Goal: Task Accomplishment & Management: Complete application form

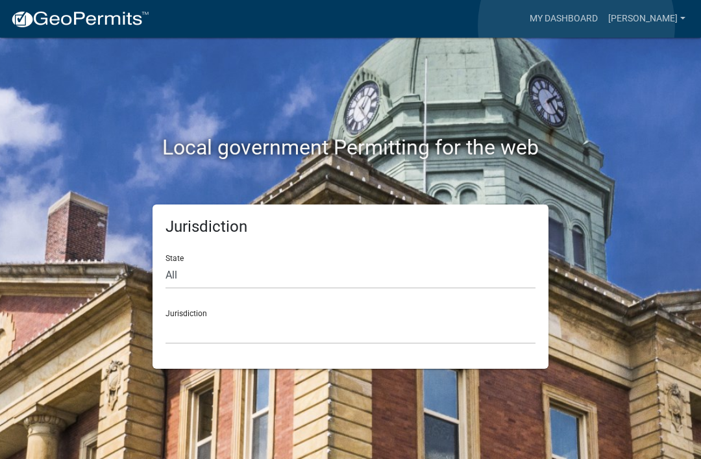
click at [577, 25] on link "My Dashboard" at bounding box center [563, 18] width 78 height 25
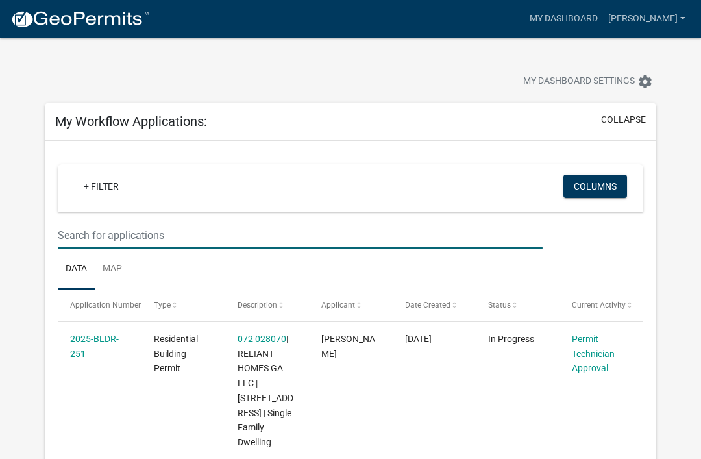
click at [155, 235] on input "text" at bounding box center [300, 235] width 485 height 27
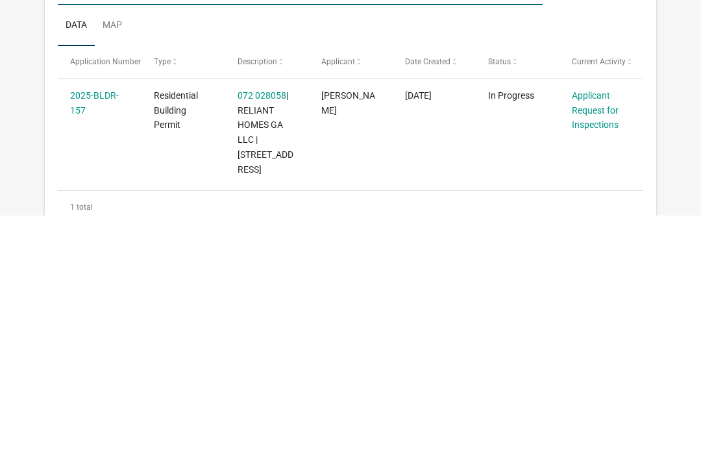
type input "157"
click at [600, 333] on link "Applicant Request for Inspections" at bounding box center [594, 353] width 47 height 40
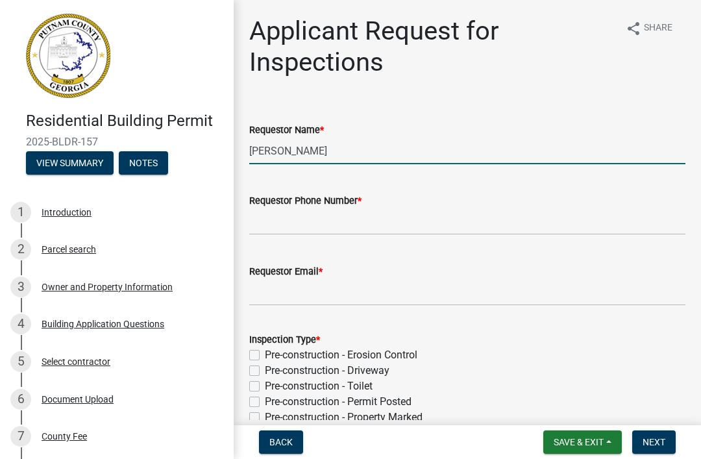
click at [459, 154] on input "[PERSON_NAME]" at bounding box center [467, 151] width 436 height 27
type input "M"
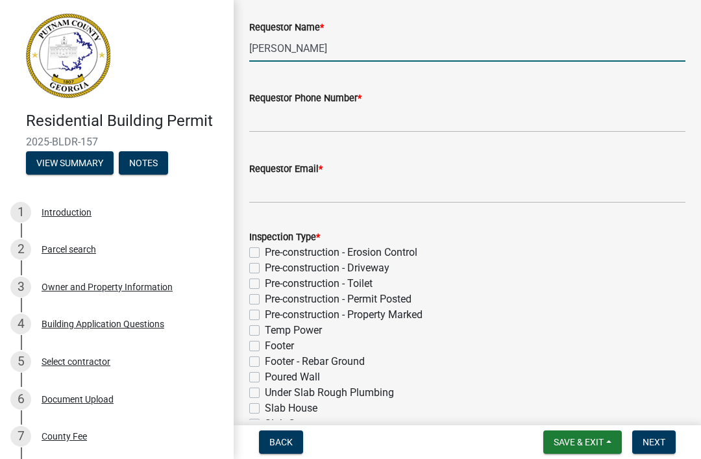
type input "[PERSON_NAME]"
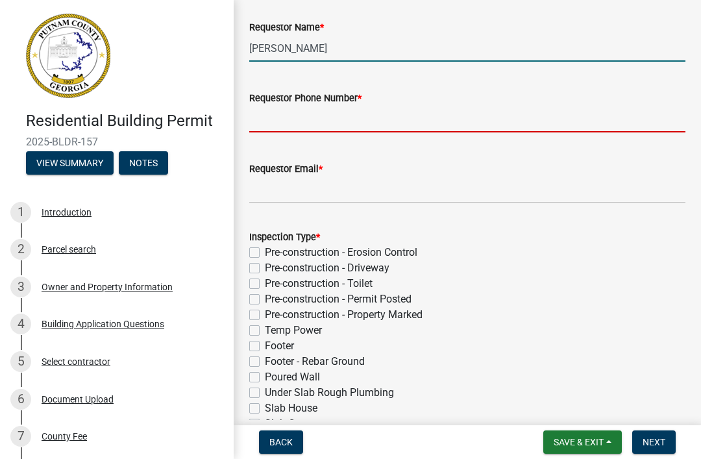
click at [482, 126] on input "Requestor Phone Number *" at bounding box center [467, 119] width 436 height 27
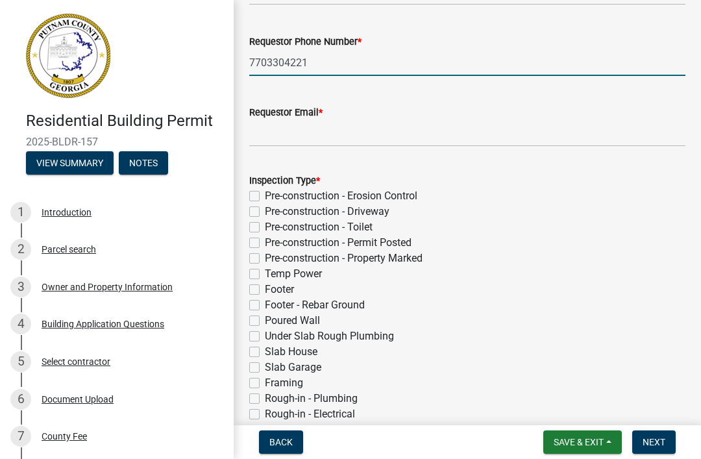
scroll to position [186, 0]
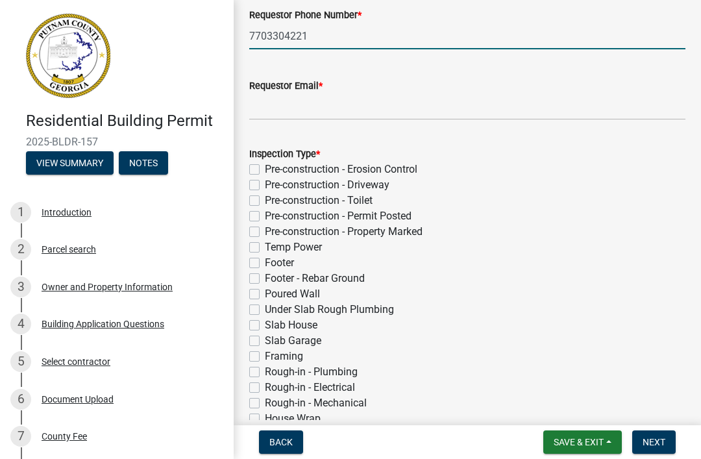
type input "7703304221"
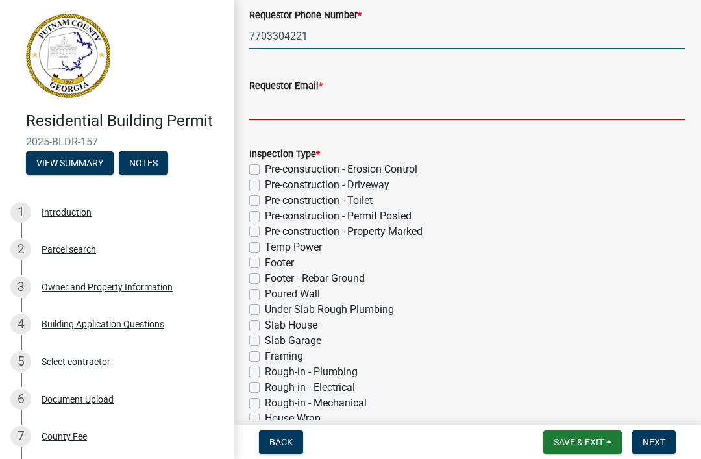
click at [489, 119] on input "Requestor Email *" at bounding box center [467, 106] width 436 height 27
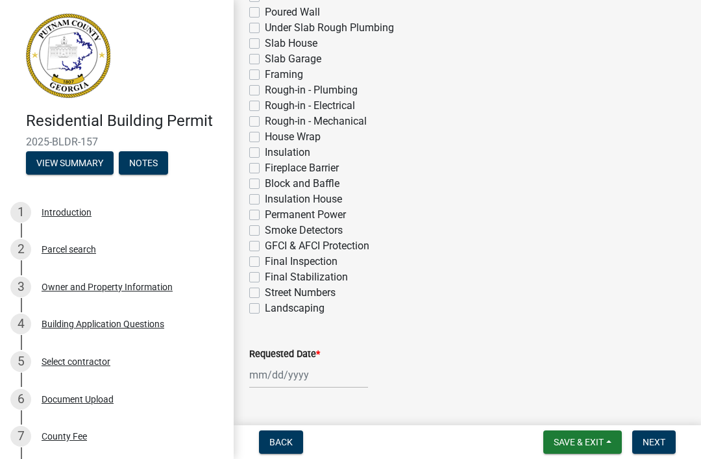
scroll to position [500, 0]
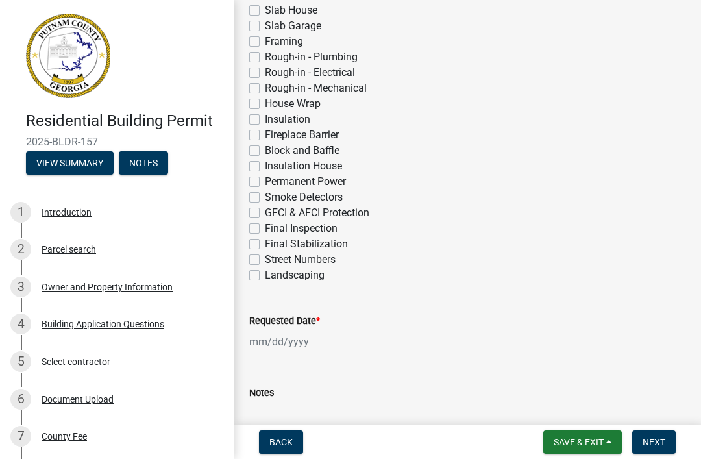
type input "[EMAIL_ADDRESS][DOMAIN_NAME]"
click at [303, 106] on label "House Wrap" at bounding box center [293, 104] width 56 height 16
click at [273, 104] on input "House Wrap" at bounding box center [269, 100] width 8 height 8
checkbox input "true"
checkbox input "false"
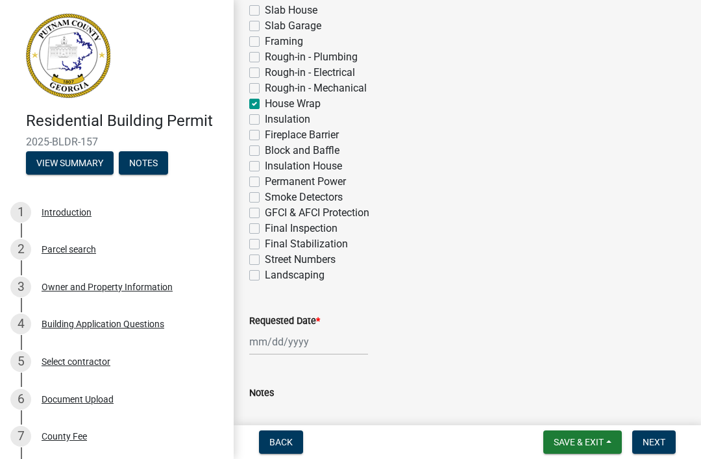
checkbox input "false"
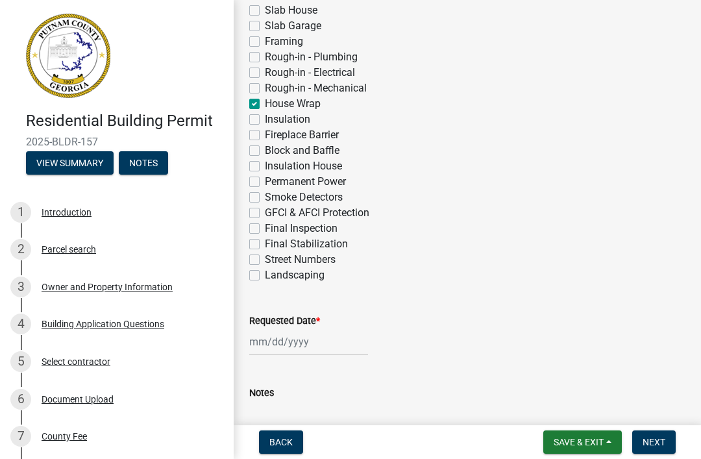
checkbox input "false"
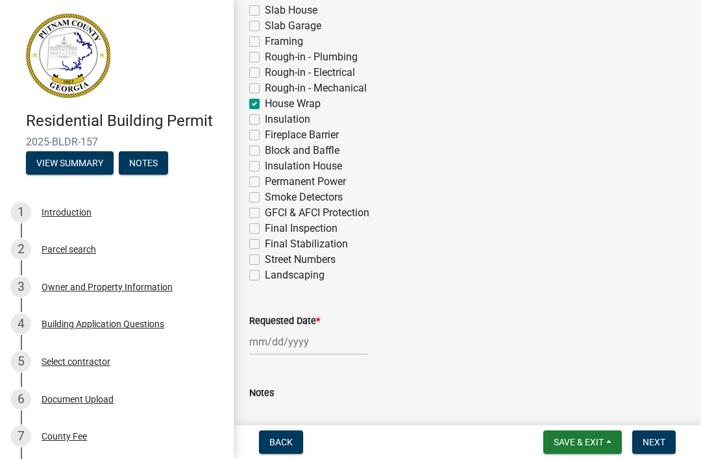
checkbox input "false"
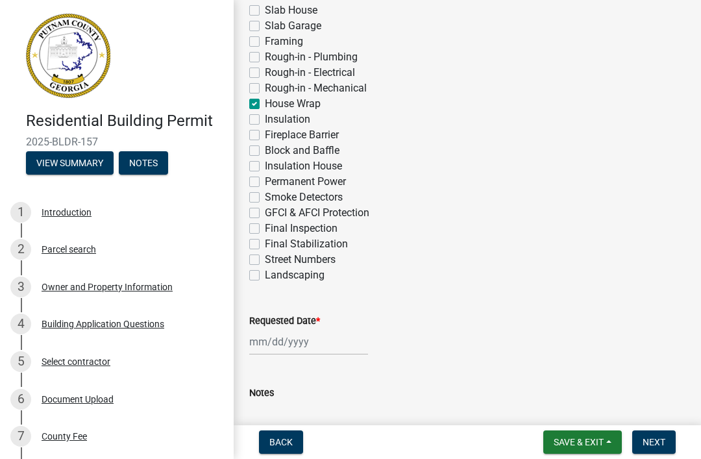
checkbox input "true"
checkbox input "false"
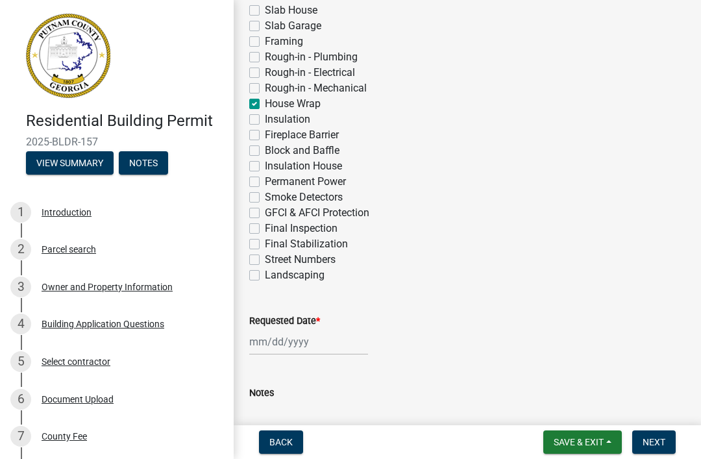
checkbox input "false"
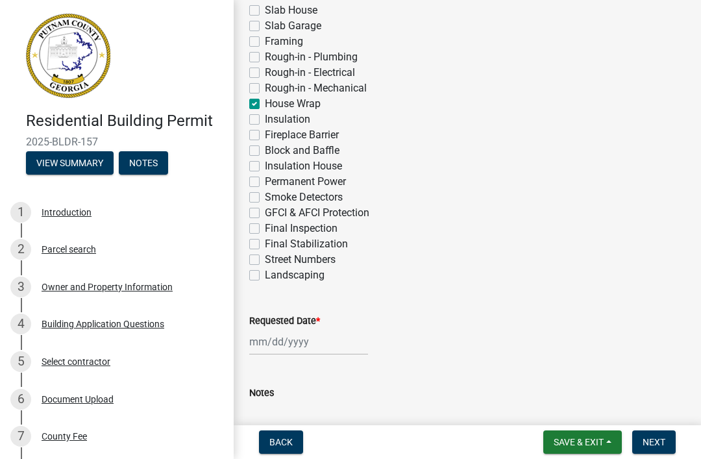
checkbox input "false"
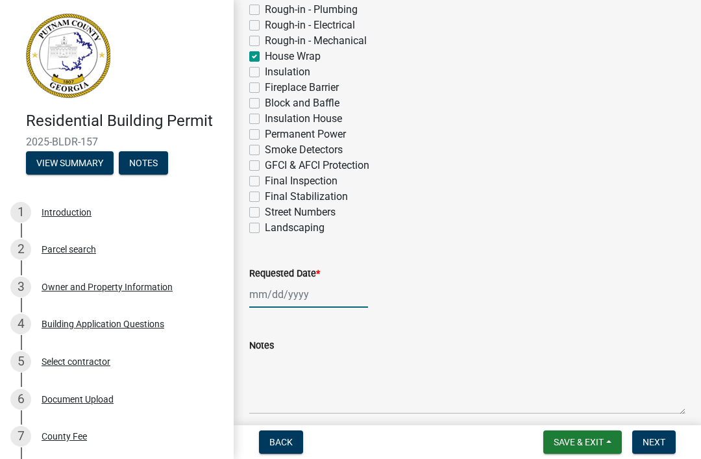
click at [317, 302] on div at bounding box center [308, 294] width 119 height 27
select select "8"
select select "2025"
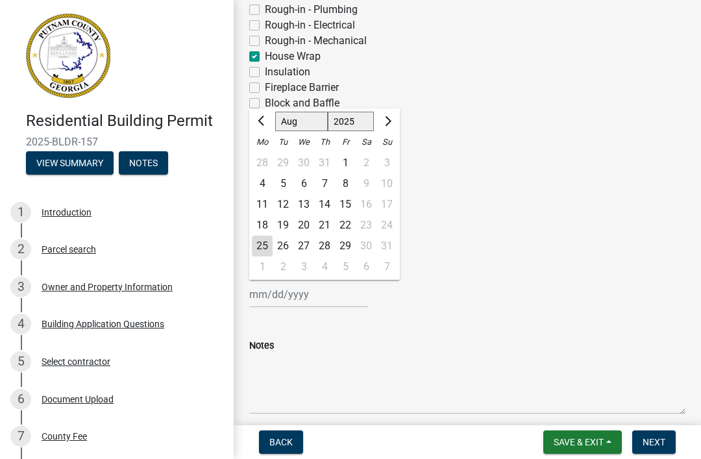
click at [281, 251] on div "26" at bounding box center [282, 245] width 21 height 21
type input "[DATE]"
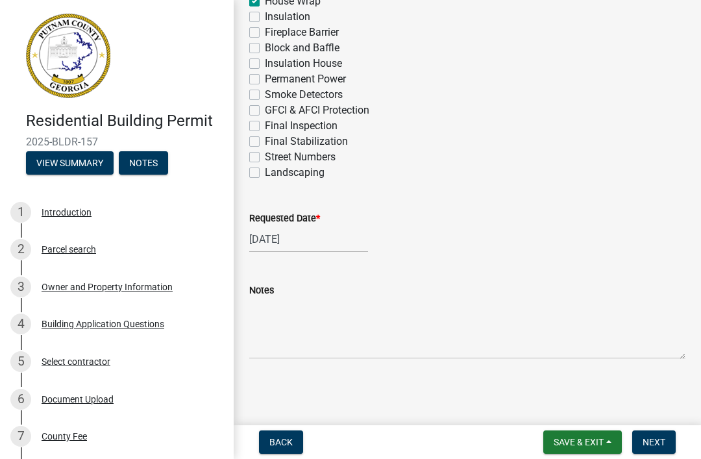
scroll to position [603, 0]
click at [647, 430] on button "Next" at bounding box center [653, 441] width 43 height 23
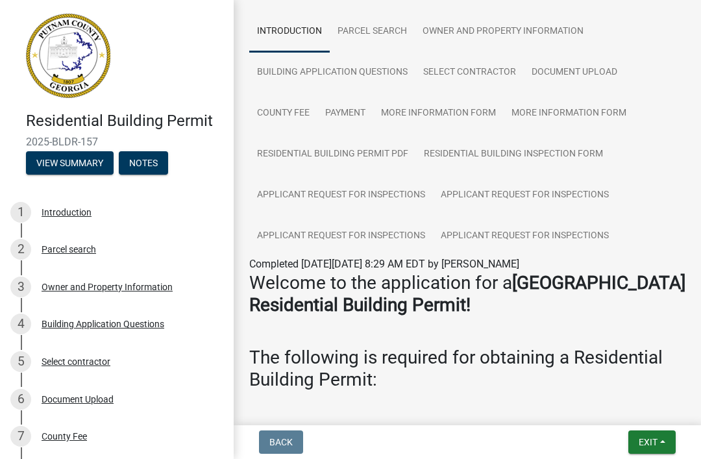
scroll to position [107, 0]
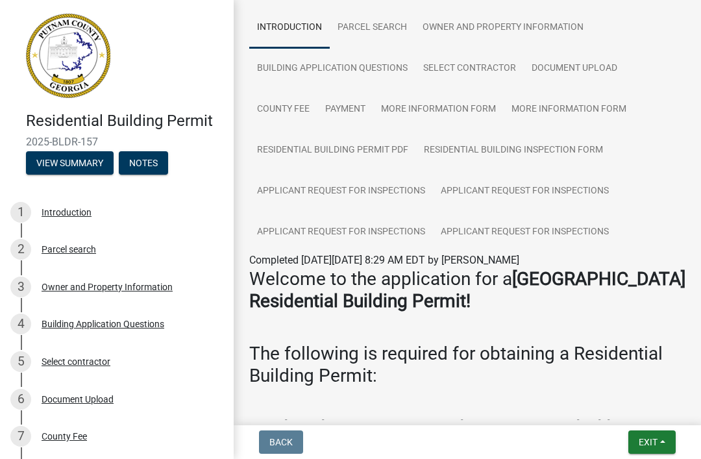
click at [656, 450] on button "Exit" at bounding box center [651, 441] width 47 height 23
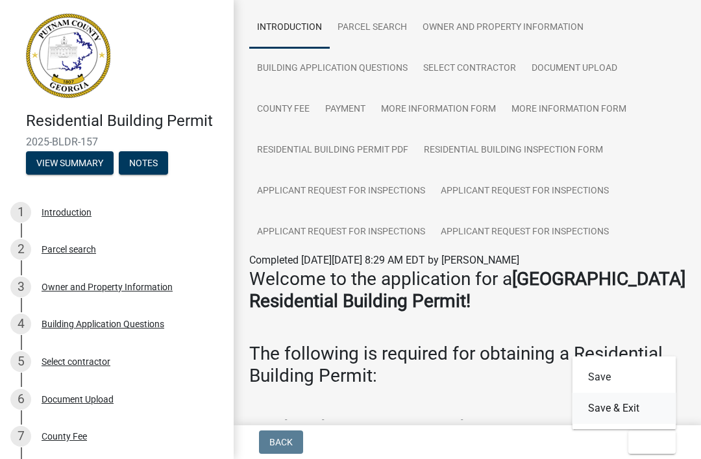
click at [630, 410] on button "Save & Exit" at bounding box center [624, 407] width 104 height 31
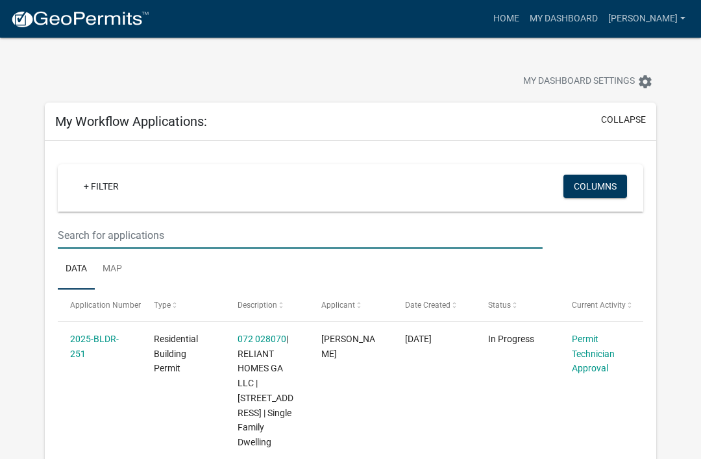
click at [154, 241] on input "text" at bounding box center [300, 235] width 485 height 27
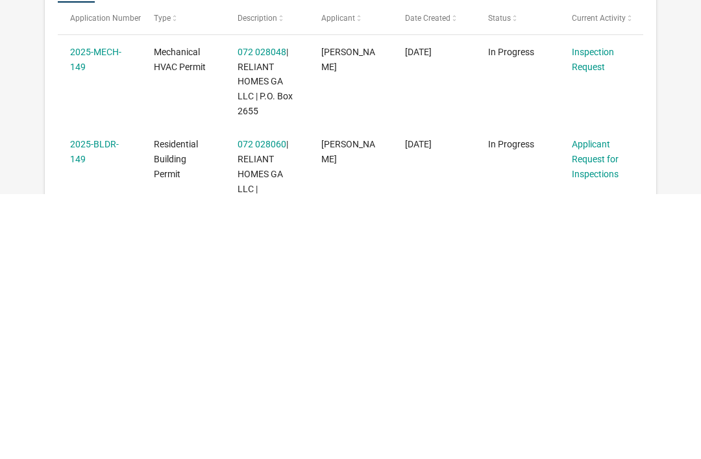
scroll to position [23, 0]
type input "149"
click at [589, 403] on link "Applicant Request for Inspections" at bounding box center [594, 423] width 47 height 40
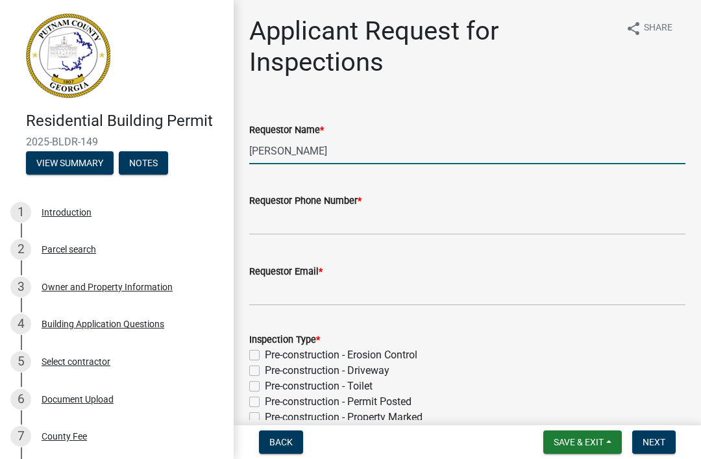
click at [408, 152] on input "[PERSON_NAME]" at bounding box center [467, 151] width 436 height 27
type input "M"
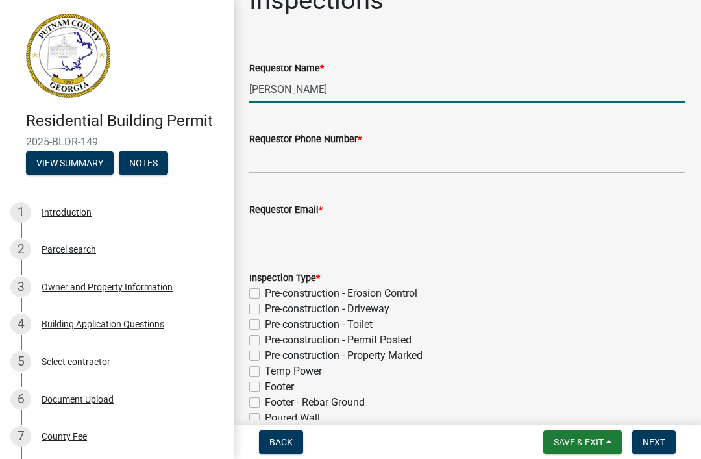
scroll to position [62, 0]
type input "[PERSON_NAME]"
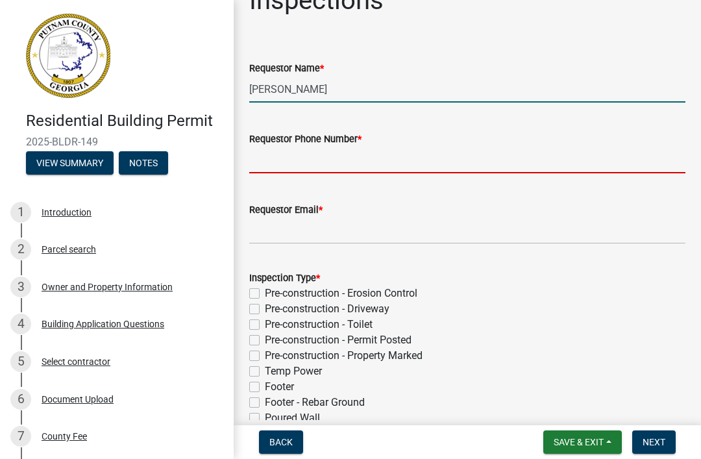
click at [505, 150] on input "Requestor Phone Number *" at bounding box center [467, 160] width 436 height 27
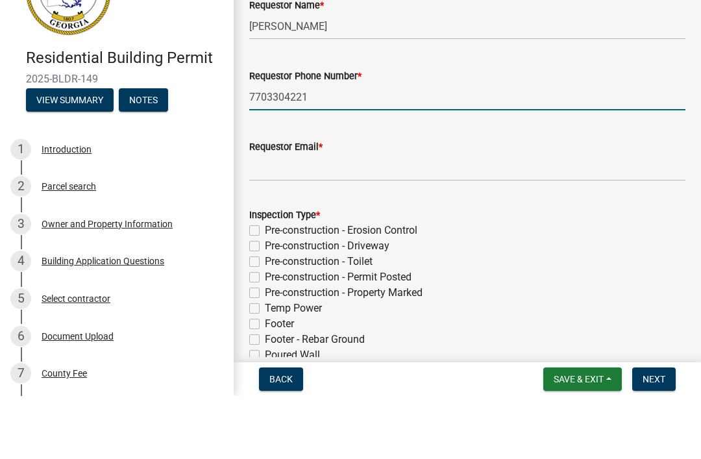
type input "7703304221"
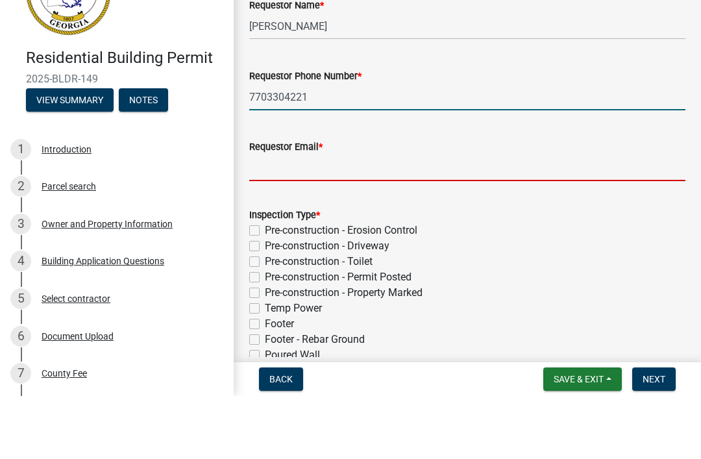
click at [514, 217] on input "Requestor Email *" at bounding box center [467, 230] width 436 height 27
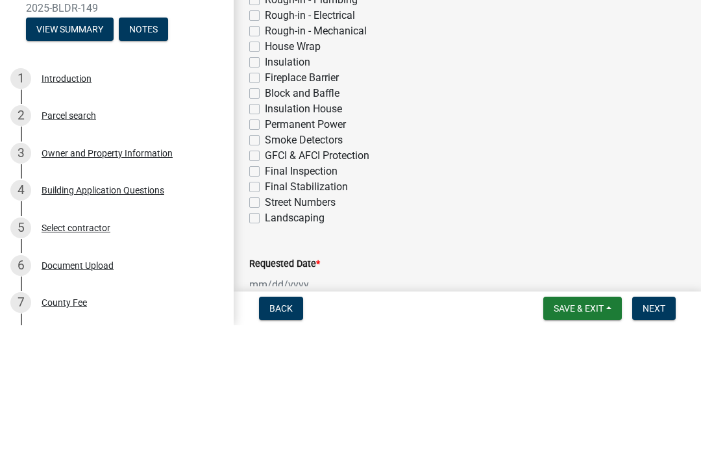
scroll to position [424, 0]
type input "[EMAIL_ADDRESS][DOMAIN_NAME]"
click at [330, 250] on label "Permanent Power" at bounding box center [305, 258] width 81 height 16
click at [273, 250] on input "Permanent Power" at bounding box center [269, 254] width 8 height 8
checkbox input "true"
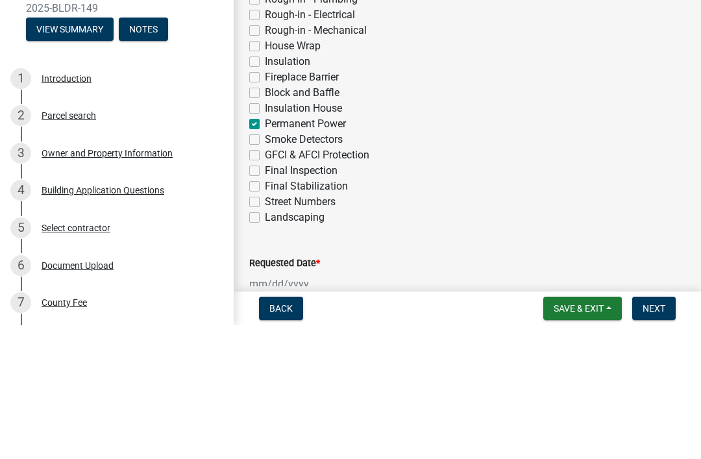
checkbox input "false"
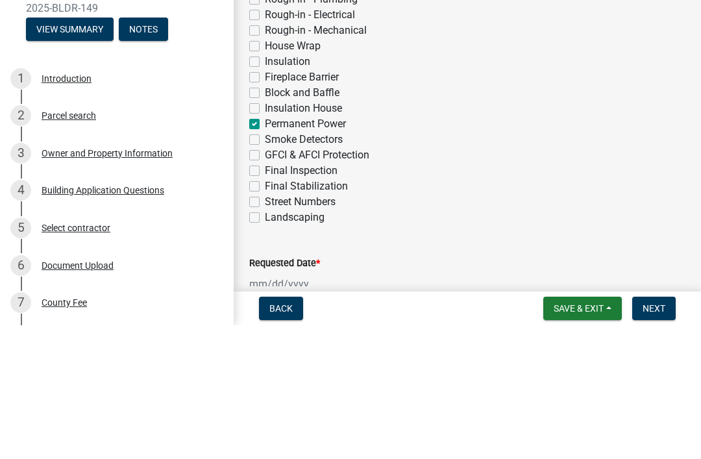
checkbox input "false"
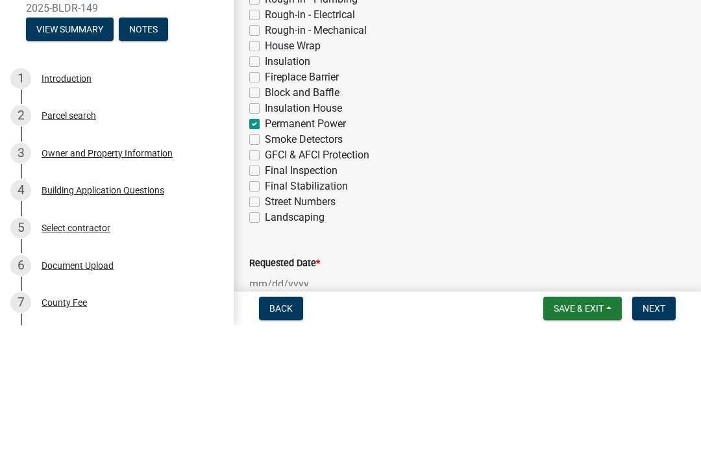
checkbox input "false"
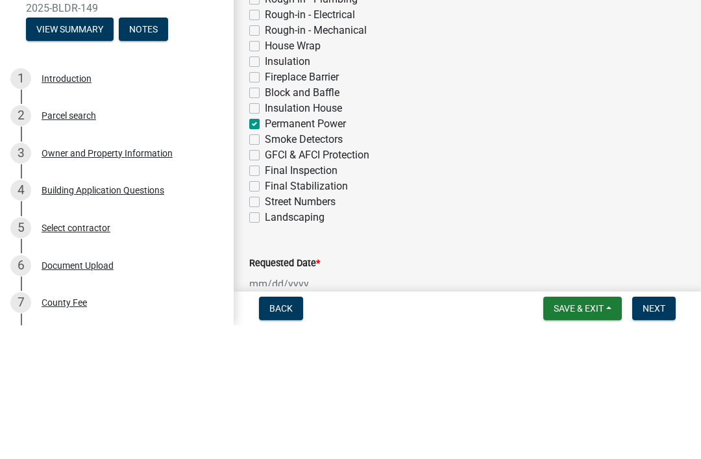
checkbox input "false"
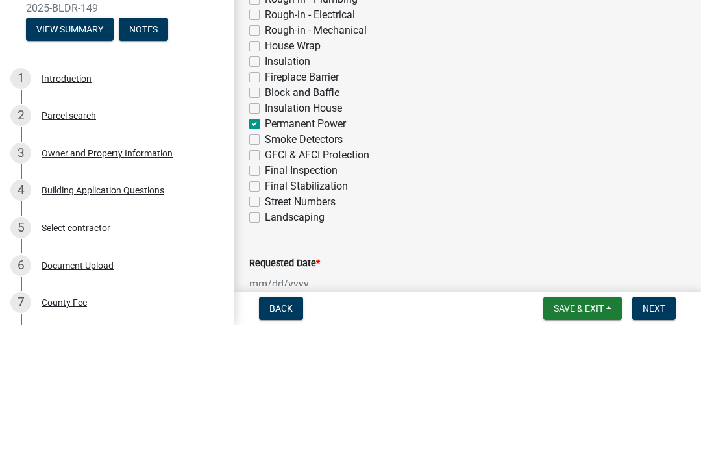
checkbox input "false"
checkbox input "true"
checkbox input "false"
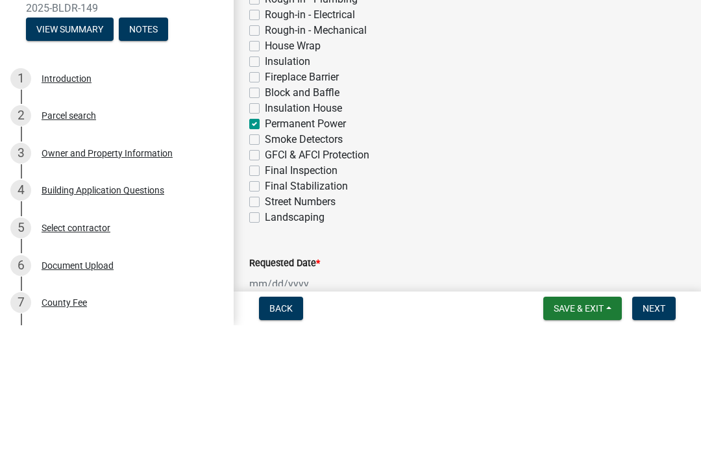
checkbox input "false"
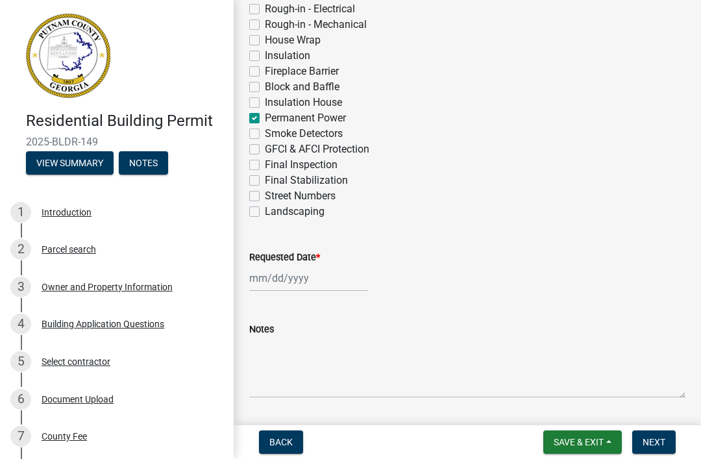
scroll to position [564, 0]
click at [305, 285] on div at bounding box center [308, 277] width 119 height 27
select select "8"
select select "2025"
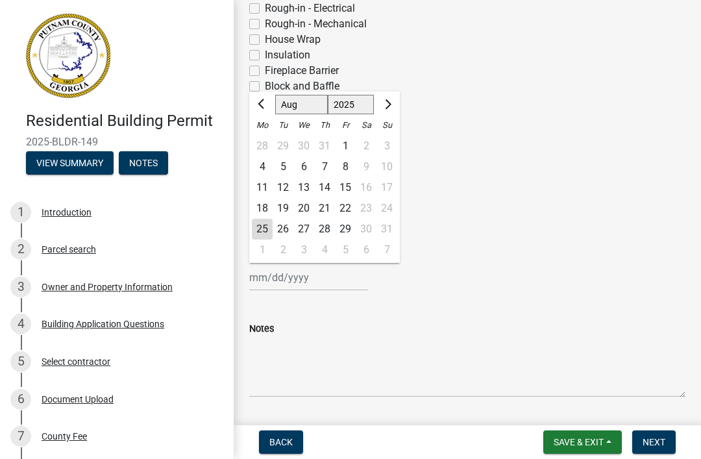
click at [282, 233] on div "26" at bounding box center [282, 229] width 21 height 21
type input "[DATE]"
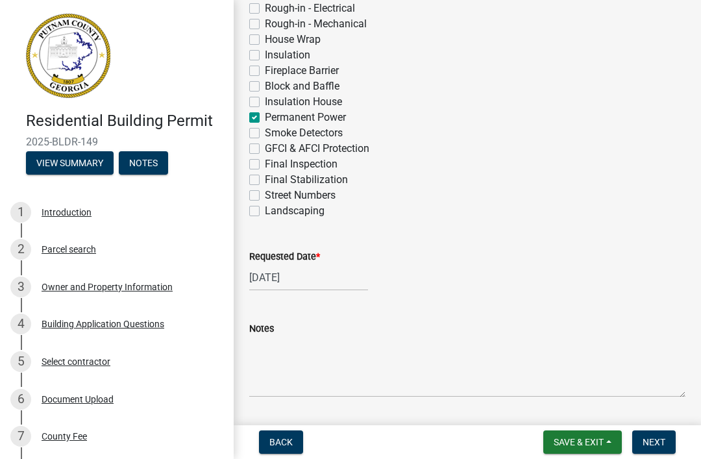
click at [654, 452] on button "Next" at bounding box center [653, 441] width 43 height 23
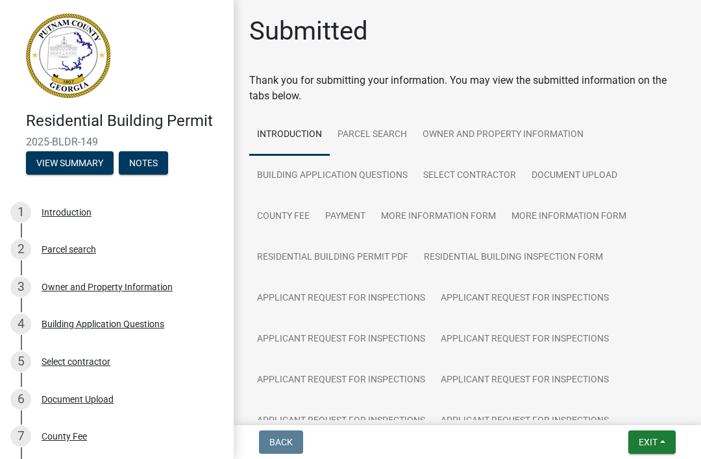
click at [653, 444] on span "Exit" at bounding box center [647, 442] width 19 height 10
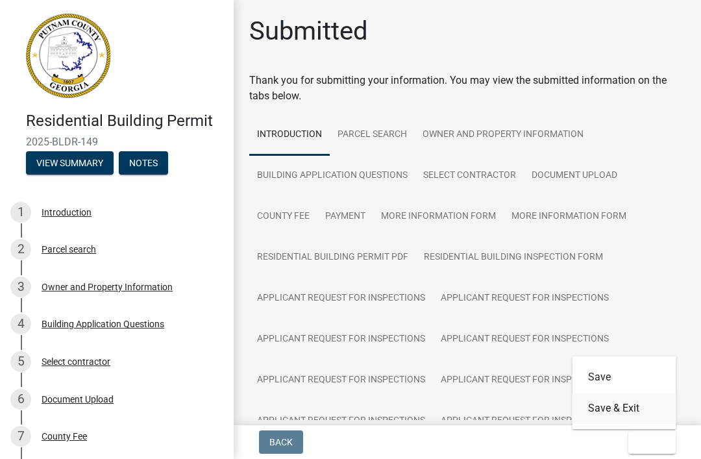
click at [630, 415] on button "Save & Exit" at bounding box center [624, 407] width 104 height 31
